Goal: Transaction & Acquisition: Purchase product/service

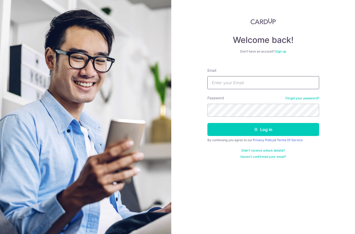
click at [283, 80] on input "Email" at bounding box center [264, 82] width 112 height 13
type input "[EMAIL_ADDRESS][DOMAIN_NAME]"
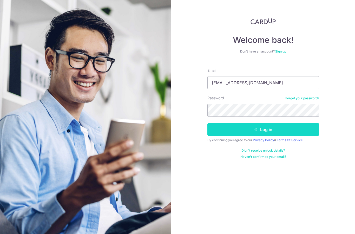
click at [269, 134] on button "Log in" at bounding box center [264, 129] width 112 height 13
click at [288, 132] on button "Log in" at bounding box center [264, 129] width 112 height 13
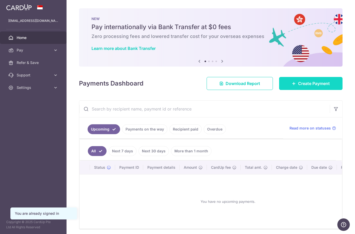
click at [323, 87] on span "Create Payment" at bounding box center [314, 83] width 32 height 6
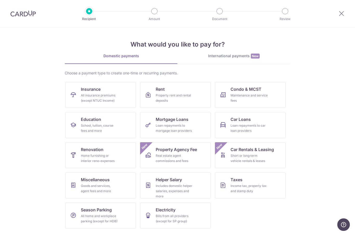
click at [328, 33] on section "What would you like to pay for? Domestic payments International payments New Ch…" at bounding box center [177, 130] width 355 height 207
